Goal: Information Seeking & Learning: Learn about a topic

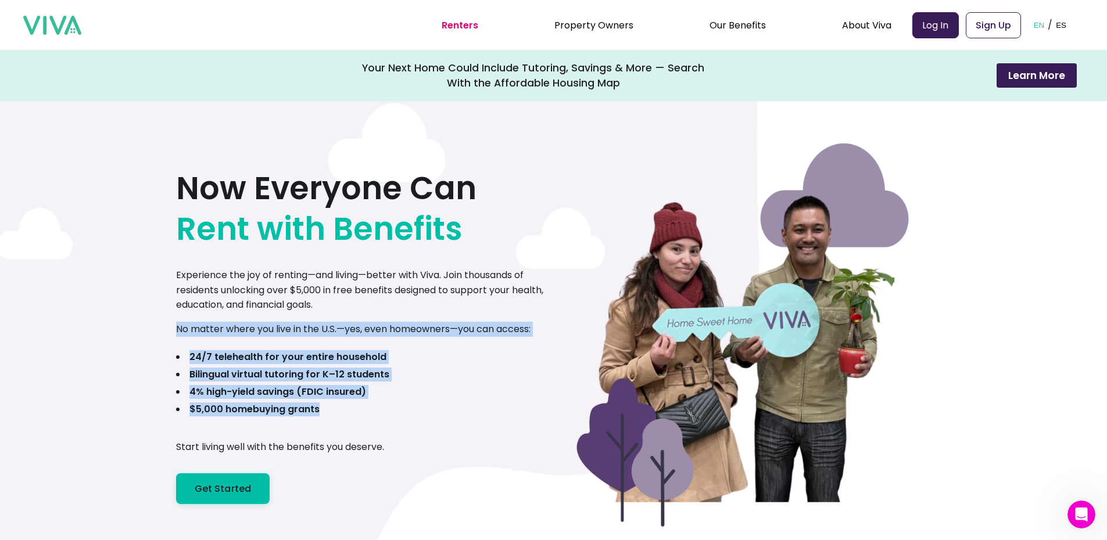
drag, startPoint x: 375, startPoint y: 415, endPoint x: 180, endPoint y: 330, distance: 212.8
click at [180, 330] on section "Now Everyone Can Rent with Benefits Experience the joy of renting—and living—be…" at bounding box center [553, 300] width 1107 height 600
click at [180, 329] on section "Now Everyone Can Rent with Benefits Experience the joy of renting—and living—be…" at bounding box center [553, 300] width 1107 height 600
drag, startPoint x: 178, startPoint y: 328, endPoint x: 426, endPoint y: 427, distance: 266.5
click at [426, 427] on section "Now Everyone Can Rent with Benefits Experience the joy of renting—and living—be…" at bounding box center [553, 300] width 1107 height 600
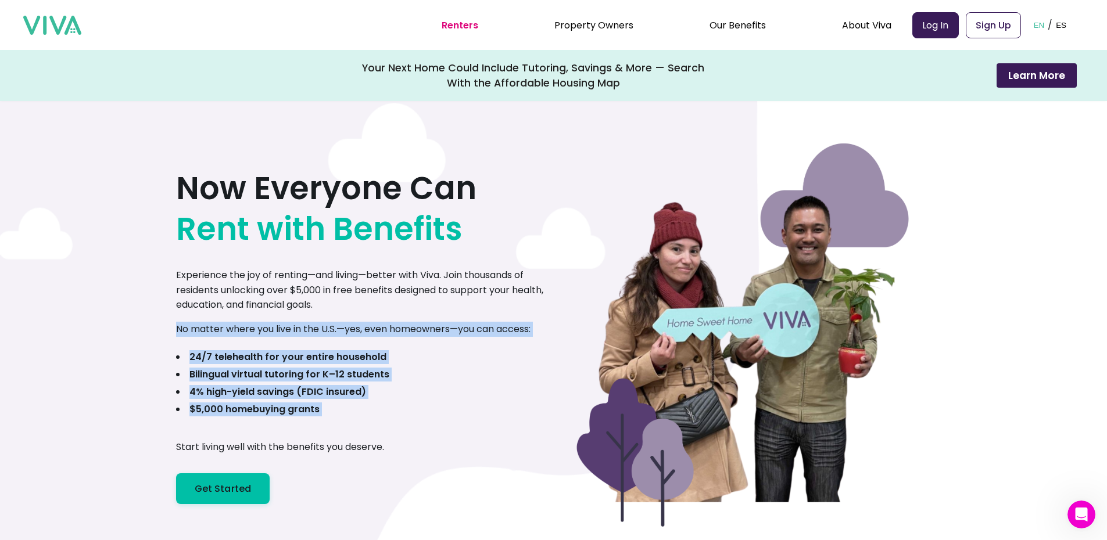
click at [425, 427] on div "Now Everyone Can Rent with Benefits Experience the joy of renting—and living—be…" at bounding box center [365, 323] width 378 height 363
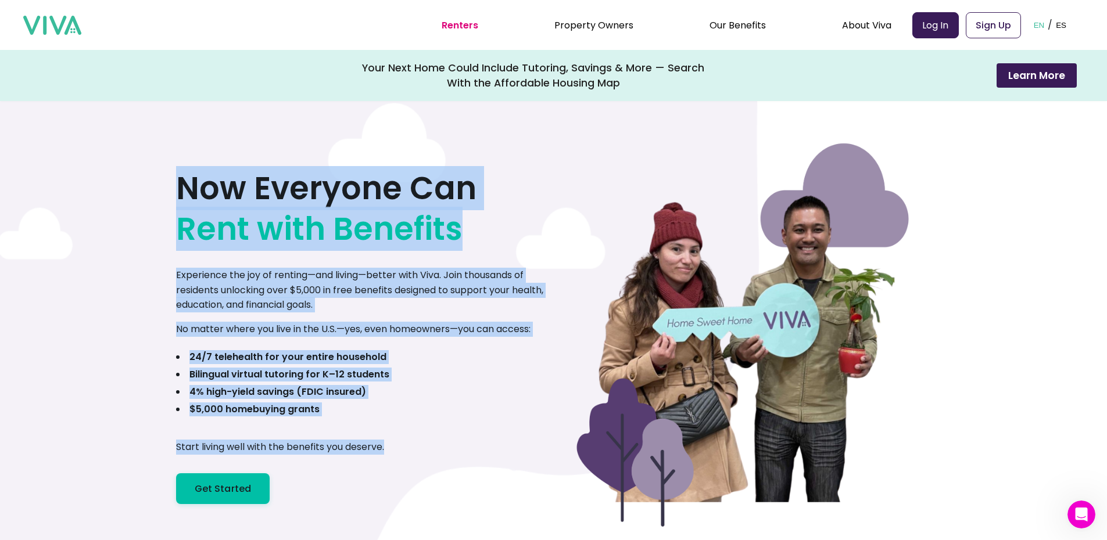
drag, startPoint x: 443, startPoint y: 457, endPoint x: 185, endPoint y: 179, distance: 378.6
click at [185, 179] on div "Now Everyone Can Rent with Benefits Experience the joy of renting—and living—be…" at bounding box center [365, 323] width 378 height 363
click at [320, 422] on div "Now Everyone Can Rent with Benefits Experience the joy of renting—and living—be…" at bounding box center [365, 323] width 378 height 363
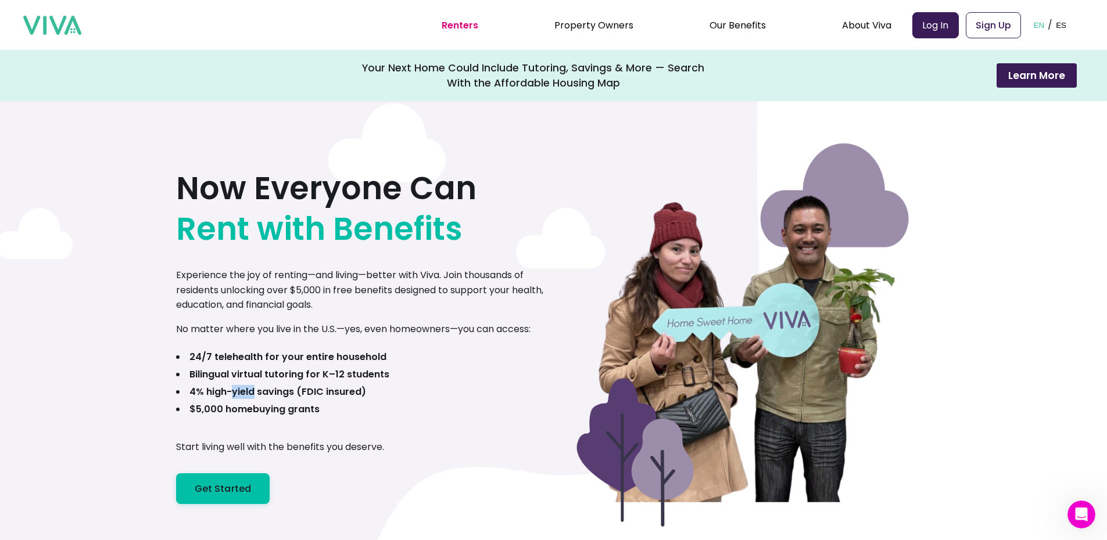
drag, startPoint x: 235, startPoint y: 387, endPoint x: 249, endPoint y: 391, distance: 15.1
click at [254, 386] on b "4% high-yield savings (FDIC insured)" at bounding box center [277, 391] width 177 height 13
click at [202, 393] on b "4% high-yield savings (FDIC insured)" at bounding box center [277, 391] width 177 height 13
drag, startPoint x: 201, startPoint y: 393, endPoint x: 331, endPoint y: 402, distance: 129.9
click at [356, 392] on b "4% high-yield savings (FDIC insured)" at bounding box center [277, 391] width 177 height 13
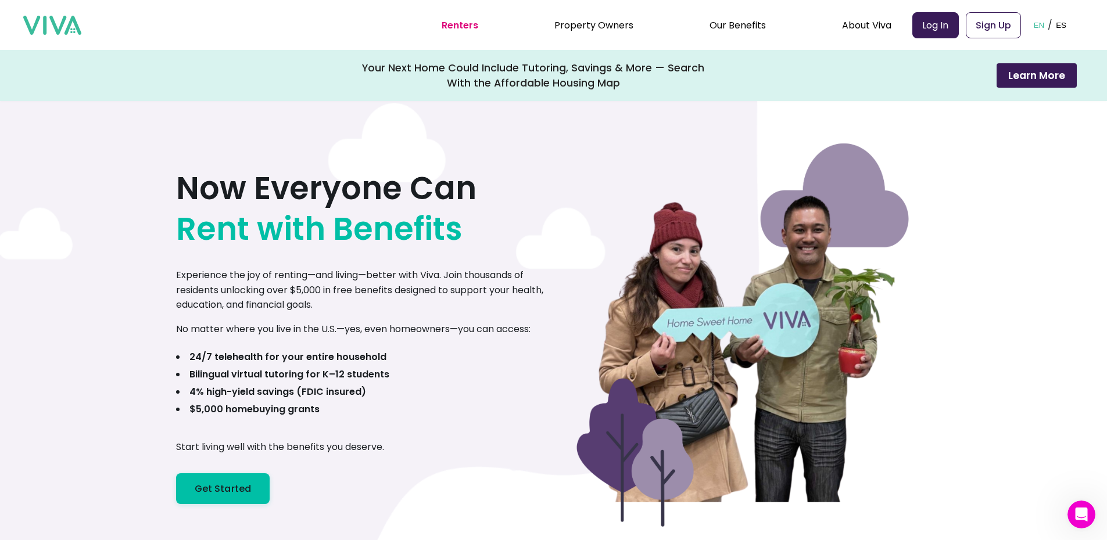
click at [325, 403] on li "$5,000 homebuying grants" at bounding box center [282, 410] width 213 height 14
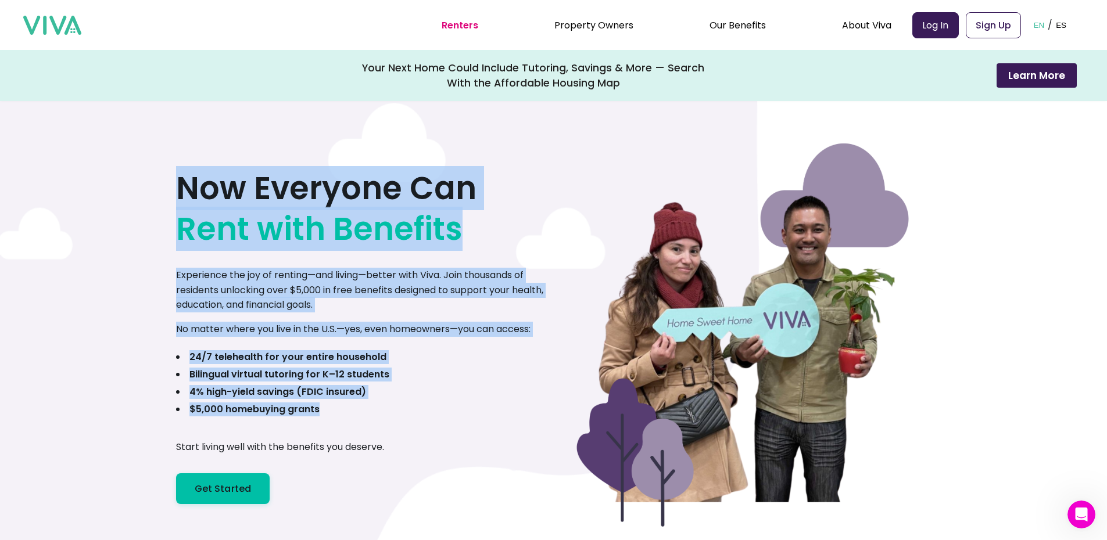
drag, startPoint x: 329, startPoint y: 407, endPoint x: 173, endPoint y: 180, distance: 275.2
click at [173, 180] on section "Now Everyone Can Rent with Benefits Experience the joy of renting—and living—be…" at bounding box center [553, 300] width 1107 height 600
